Goal: Information Seeking & Learning: Learn about a topic

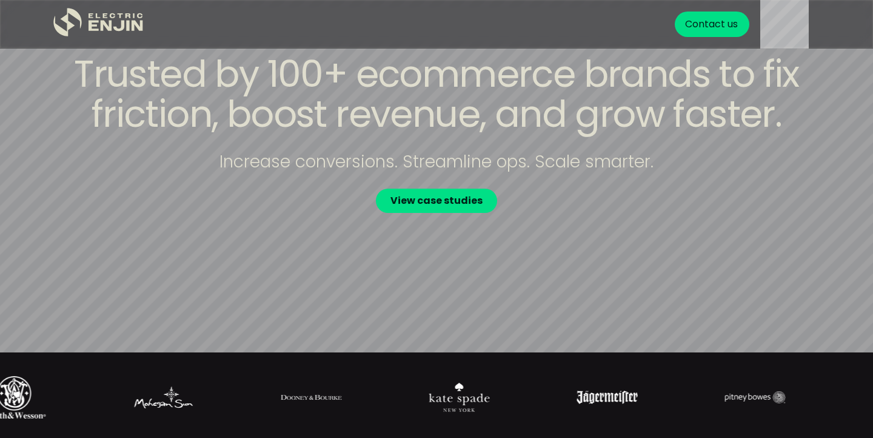
scroll to position [84, 0]
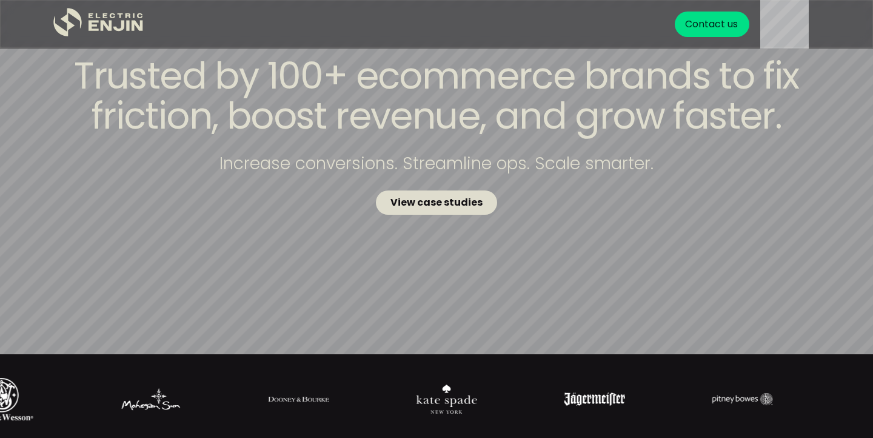
click at [413, 210] on link "View case studies" at bounding box center [436, 202] width 121 height 24
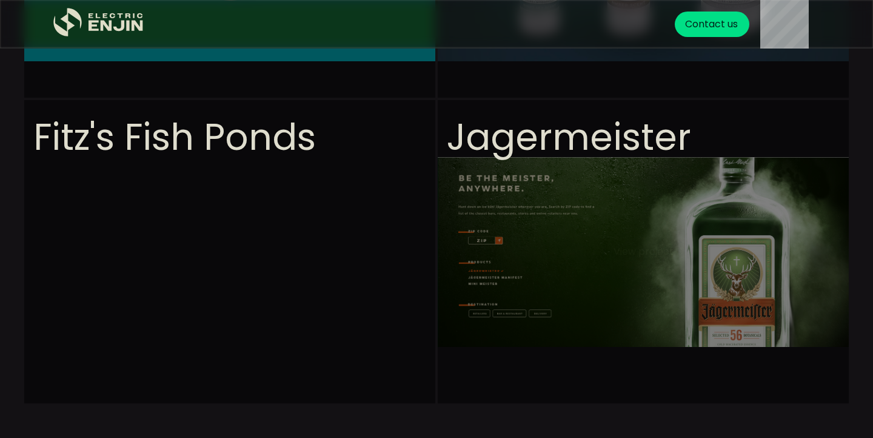
scroll to position [1257, 0]
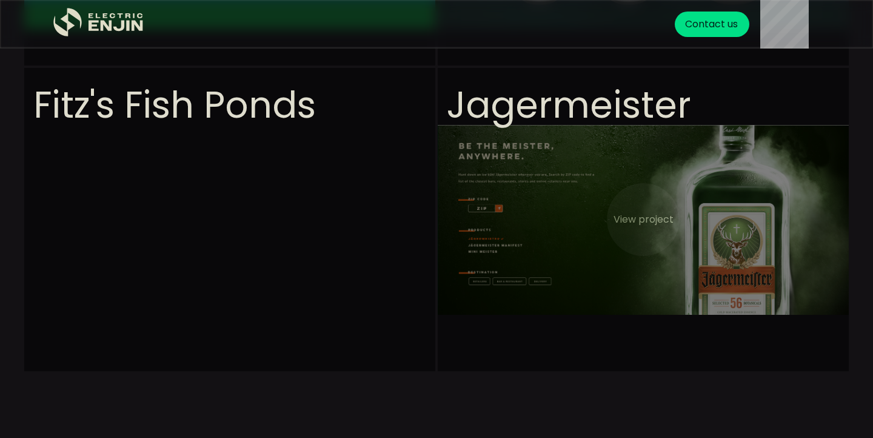
click at [593, 280] on video at bounding box center [643, 341] width 411 height 546
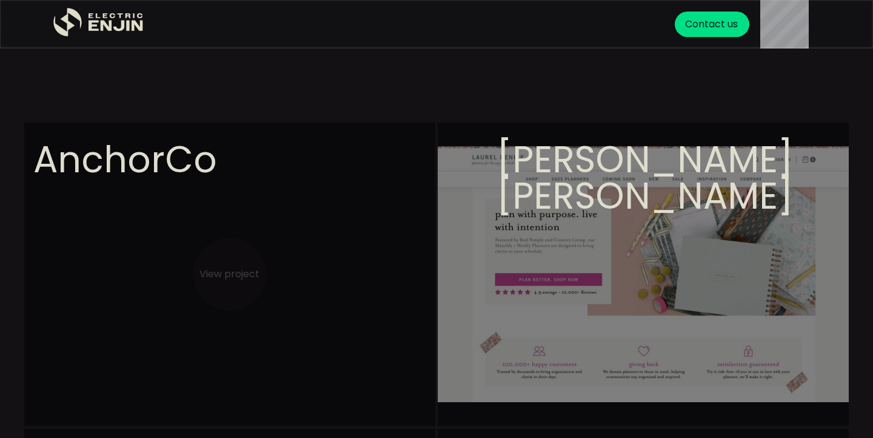
scroll to position [275, 0]
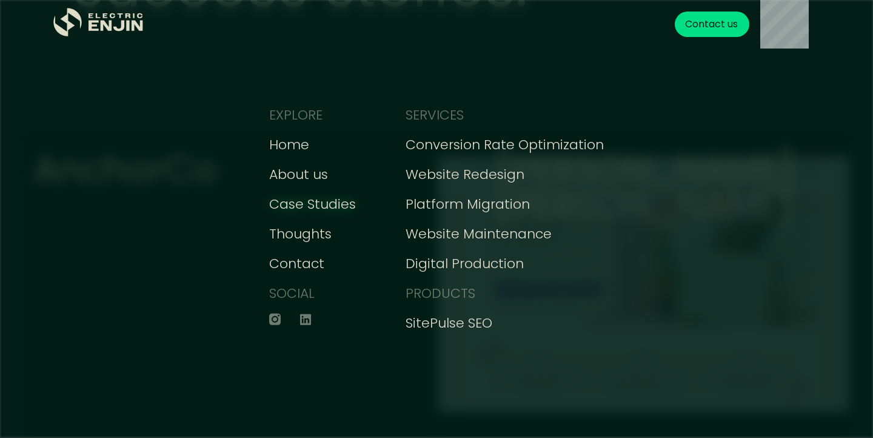
click at [314, 201] on div "Case Studies" at bounding box center [312, 204] width 87 height 20
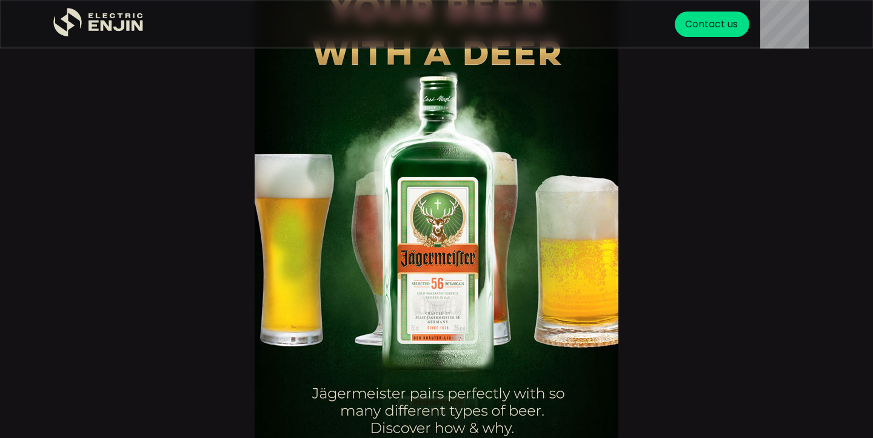
scroll to position [3888, 0]
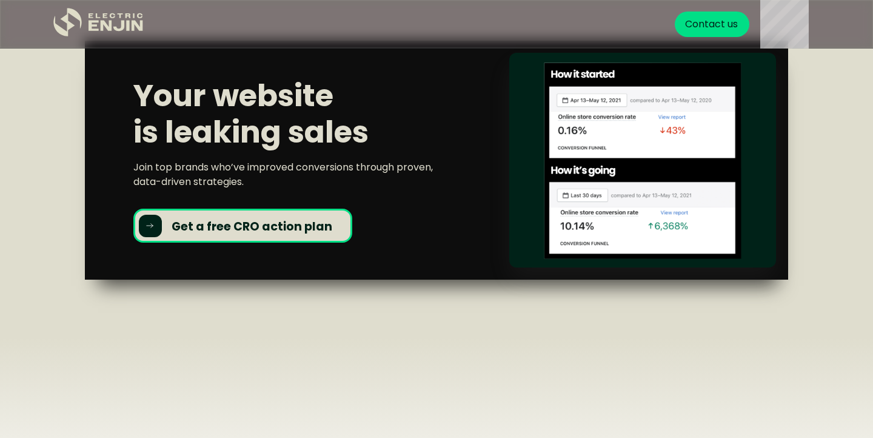
scroll to position [1743, 0]
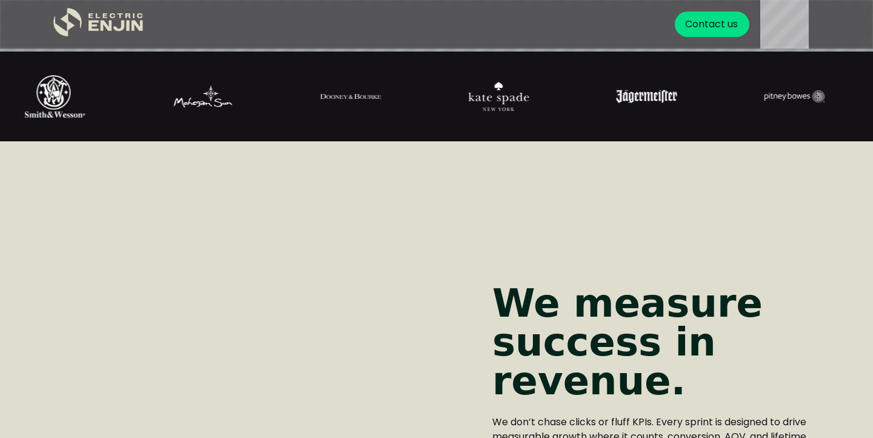
scroll to position [392, 0]
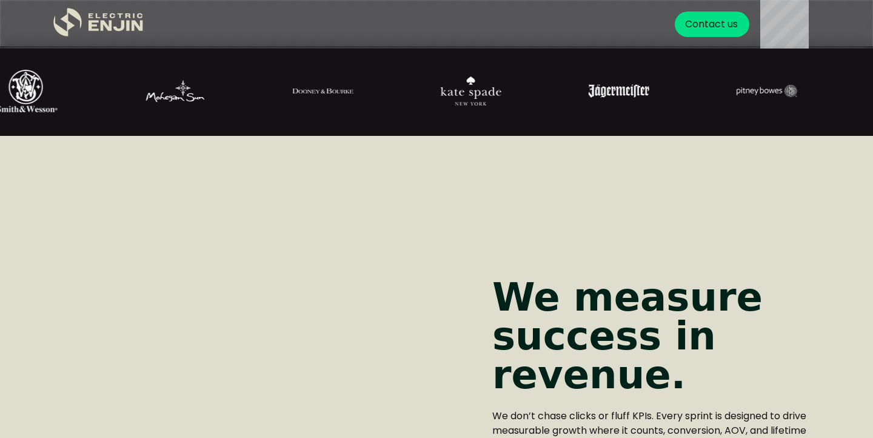
click at [464, 90] on img at bounding box center [471, 90] width 61 height 29
click at [464, 90] on img at bounding box center [463, 90] width 61 height 29
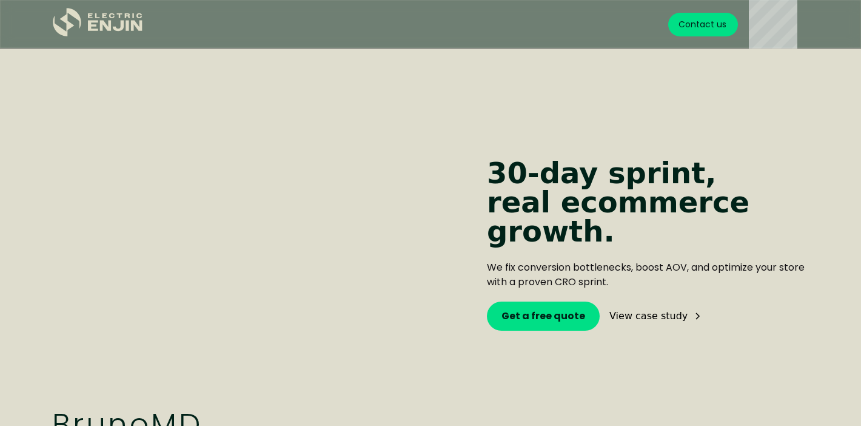
scroll to position [2088, 0]
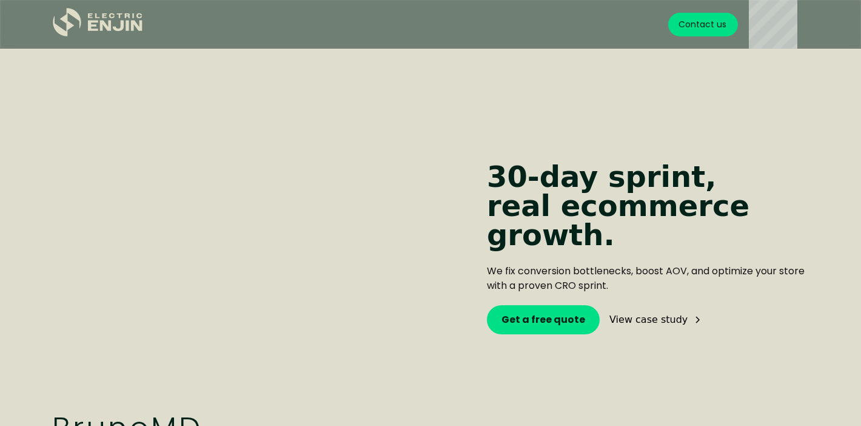
click at [333, 209] on video at bounding box center [255, 248] width 424 height 364
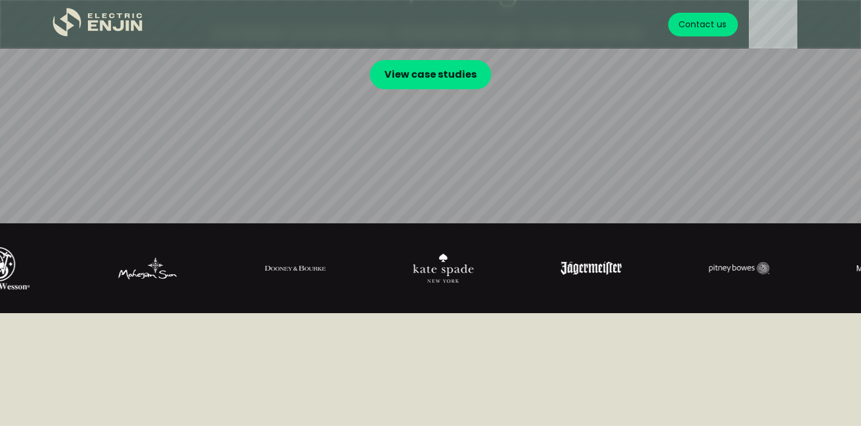
scroll to position [0, 0]
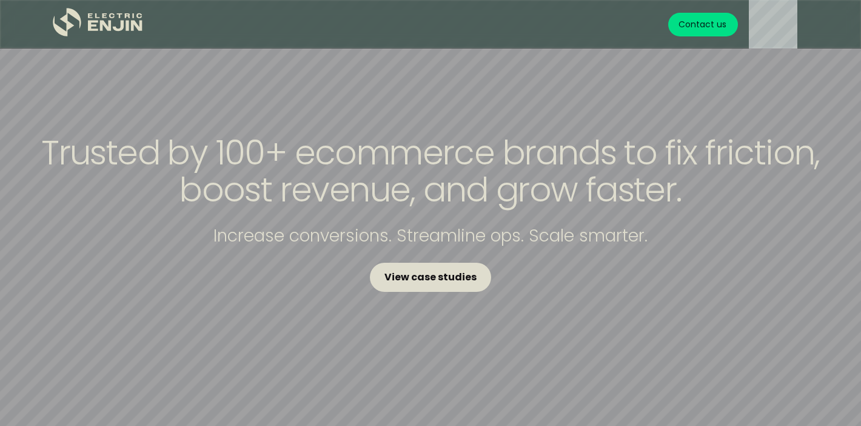
click at [433, 287] on link "View case studies" at bounding box center [430, 276] width 121 height 29
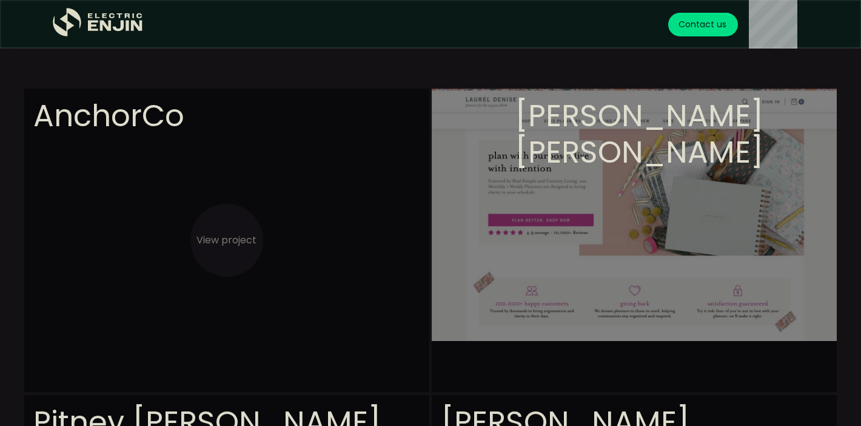
scroll to position [341, 0]
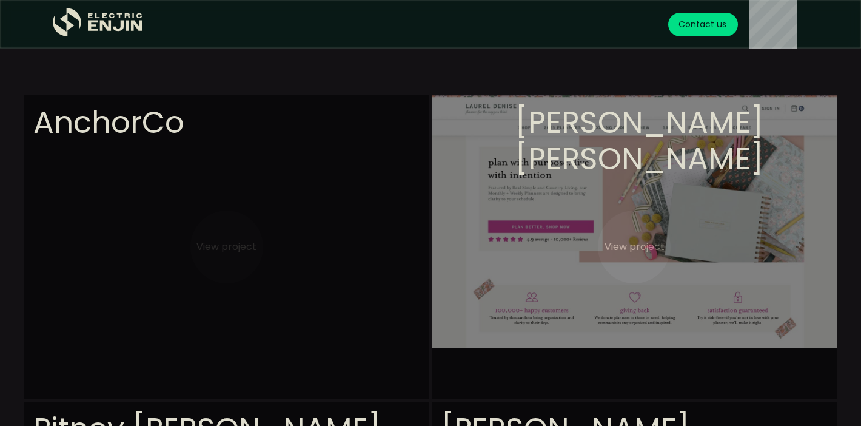
click at [463, 241] on video at bounding box center [634, 368] width 405 height 546
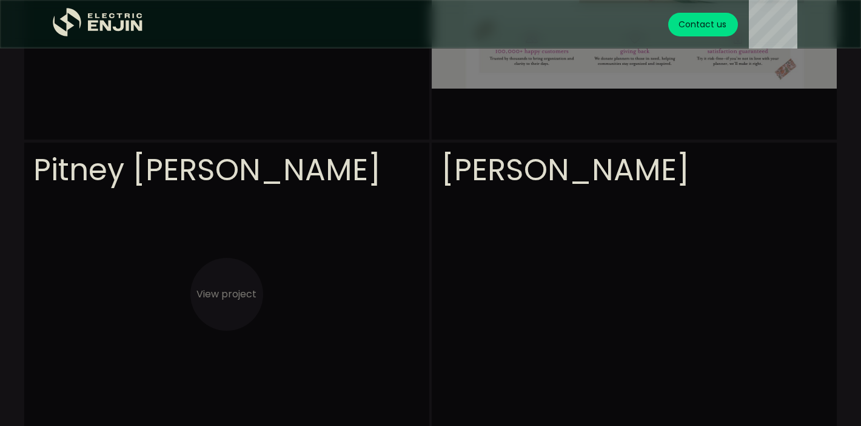
scroll to position [604, 0]
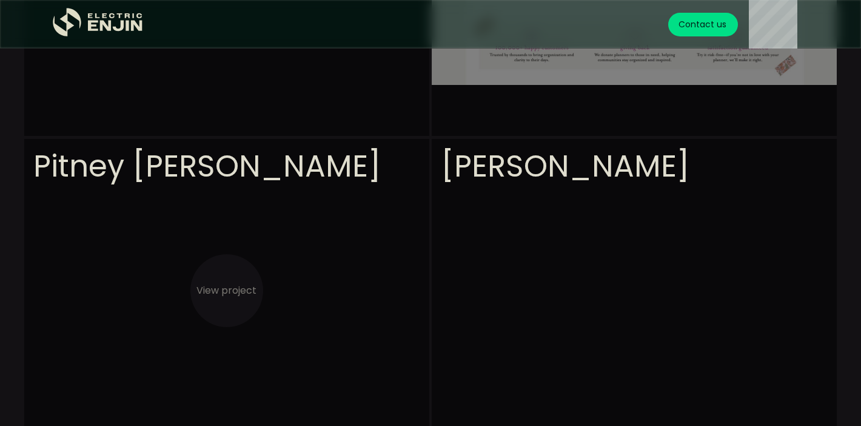
click at [244, 266] on video at bounding box center [226, 412] width 405 height 546
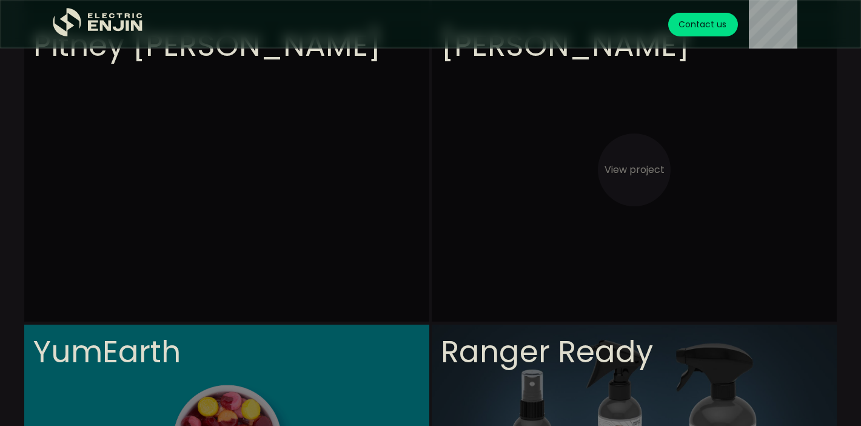
scroll to position [753, 0]
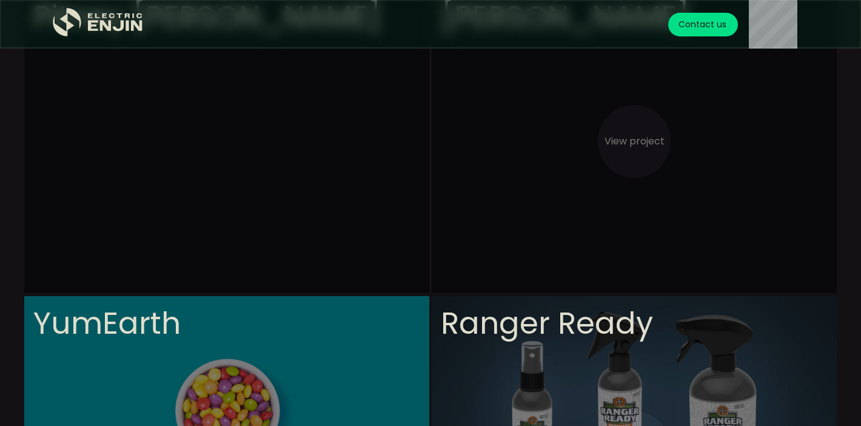
click at [623, 164] on video at bounding box center [634, 263] width 405 height 546
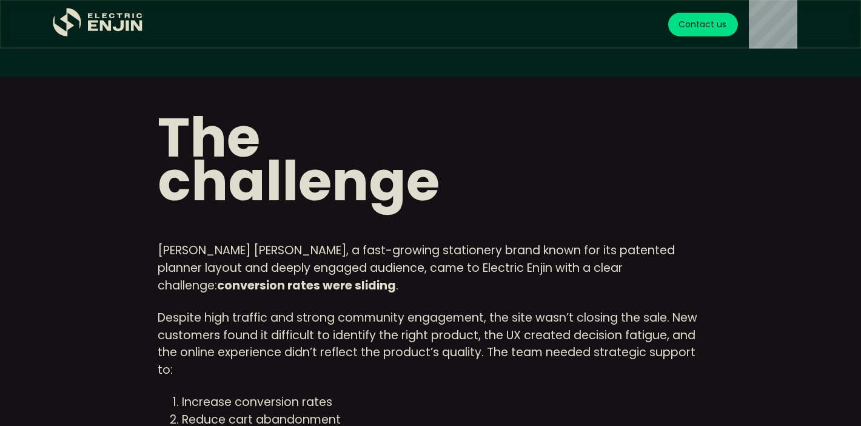
scroll to position [715, 0]
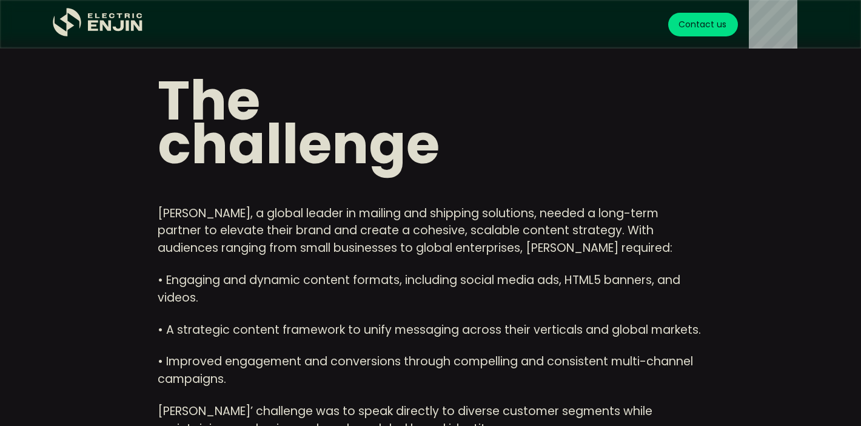
scroll to position [780, 0]
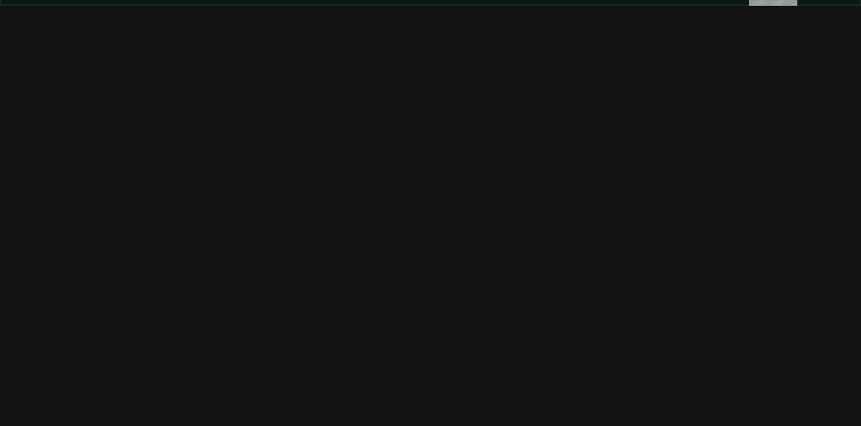
click at [627, 147] on div "Michael Kors Discover how we helped Michael Kors enhance their digital presence…" at bounding box center [400, 209] width 485 height 187
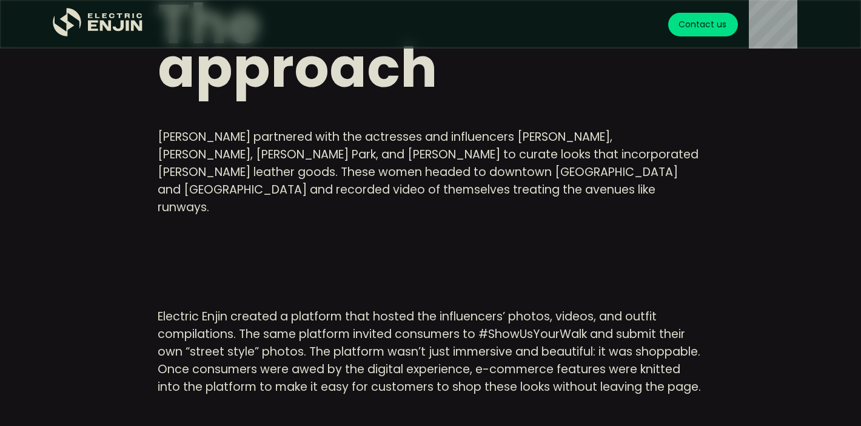
scroll to position [1509, 0]
